Goal: Transaction & Acquisition: Purchase product/service

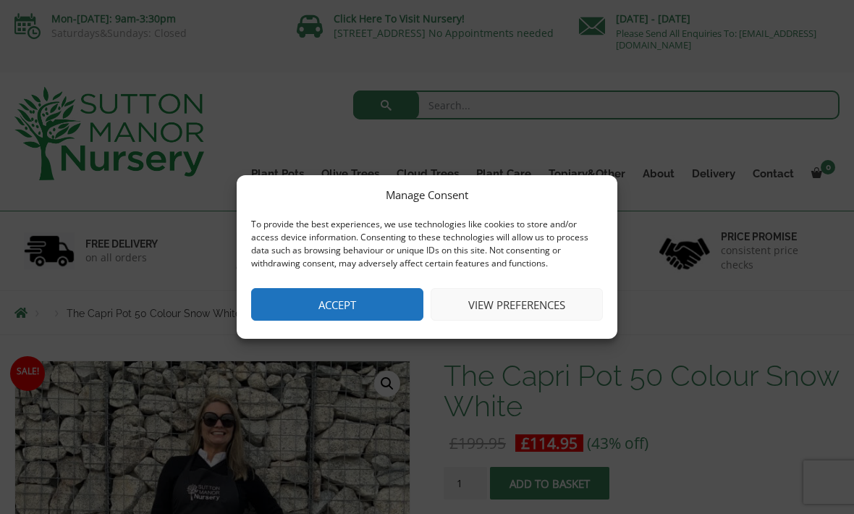
click at [320, 303] on button "Accept" at bounding box center [337, 304] width 172 height 33
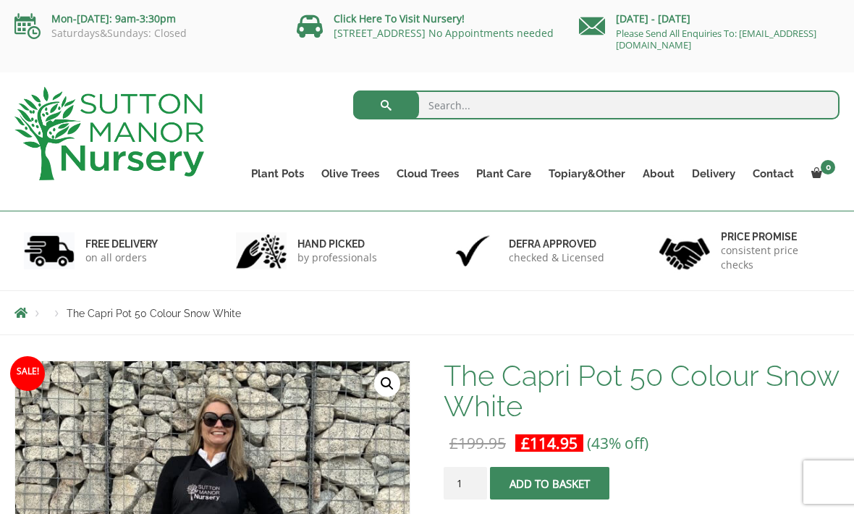
click at [319, 303] on div "Products The Capri Pot 50 Colour Snow White" at bounding box center [427, 312] width 847 height 43
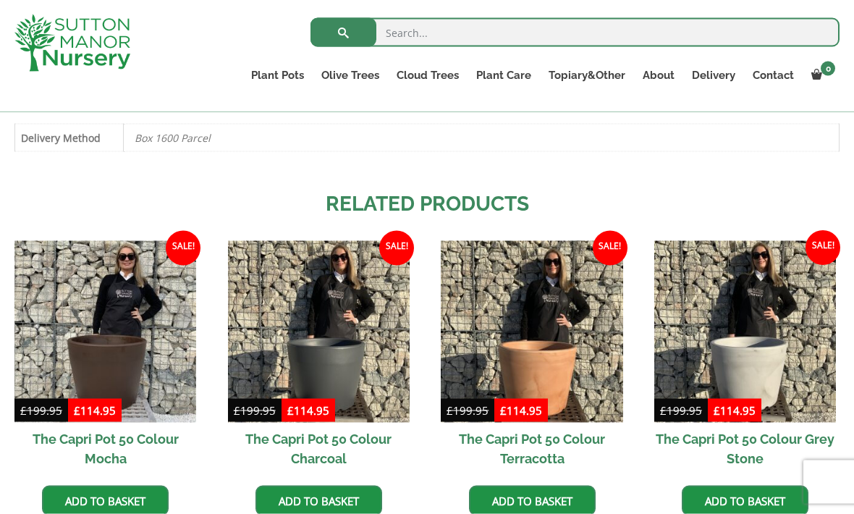
scroll to position [812, 0]
click at [750, 354] on img at bounding box center [745, 331] width 182 height 182
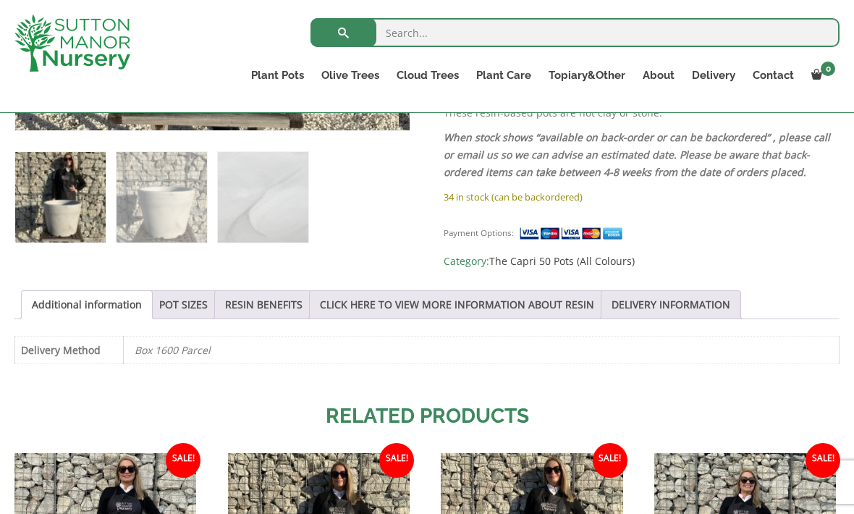
scroll to position [608, 0]
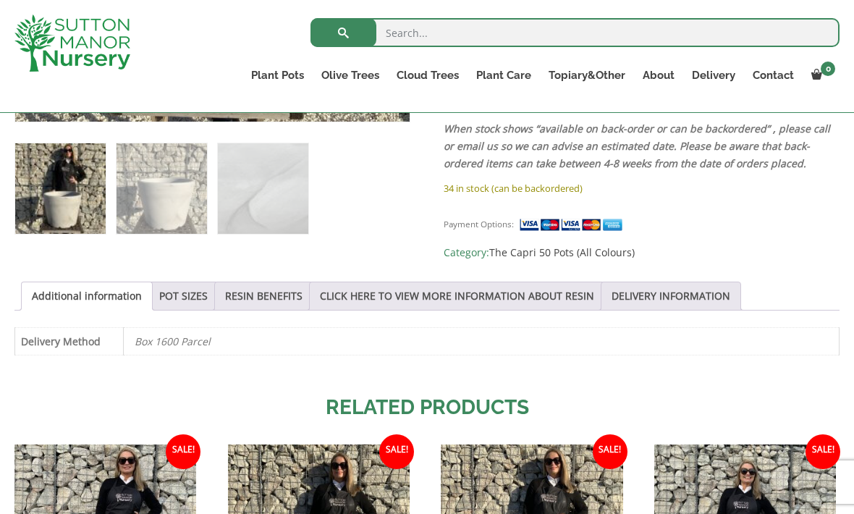
click at [188, 297] on link "POT SIZES" at bounding box center [183, 296] width 49 height 28
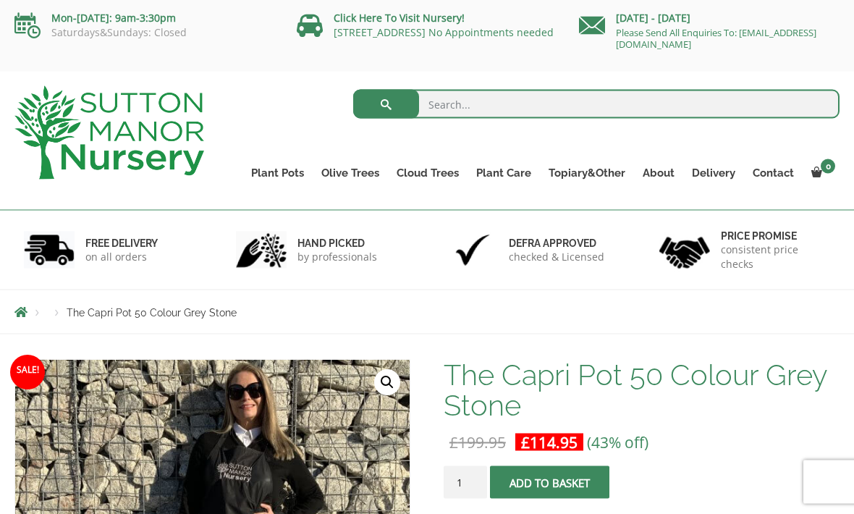
scroll to position [0, 0]
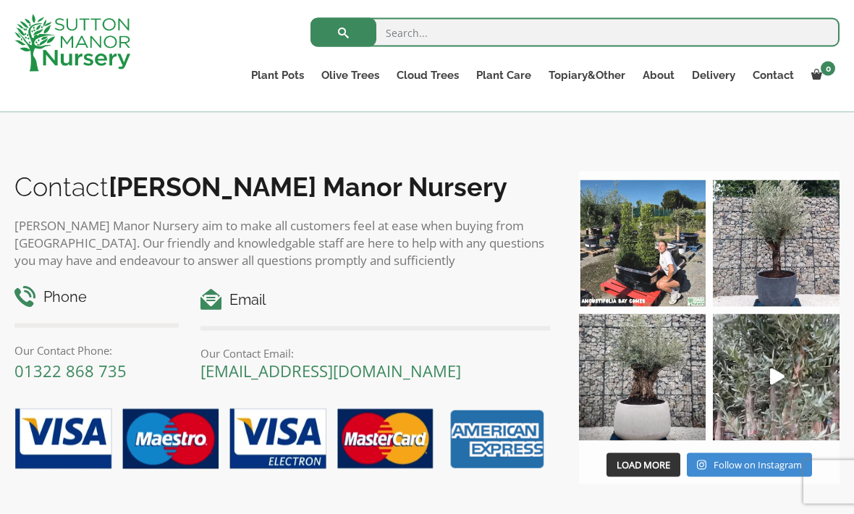
scroll to position [1336, 0]
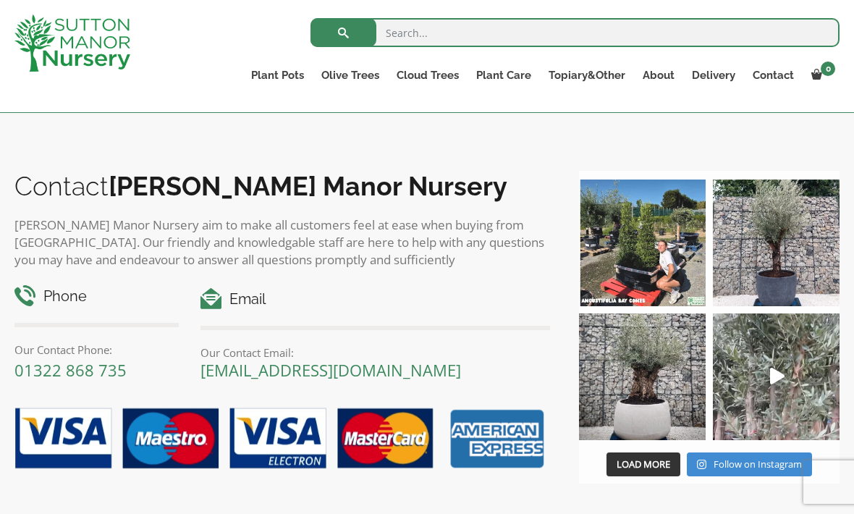
click at [766, 392] on img at bounding box center [776, 376] width 127 height 127
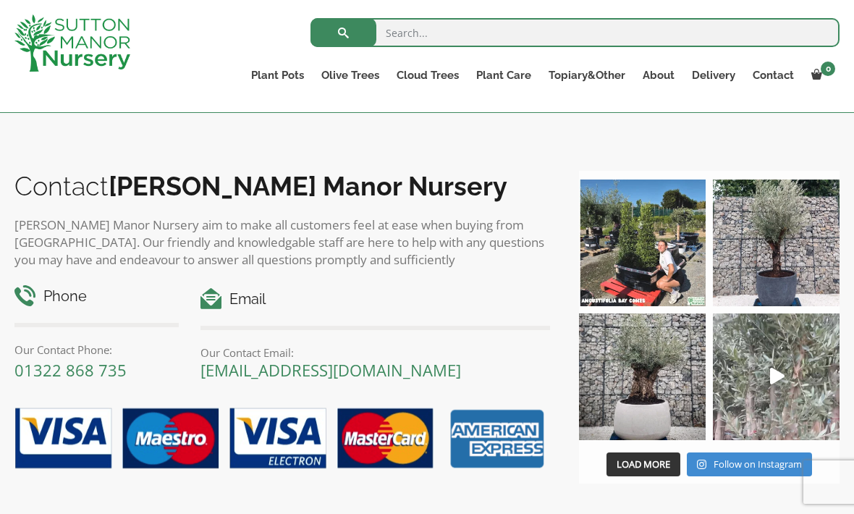
scroll to position [1360, 0]
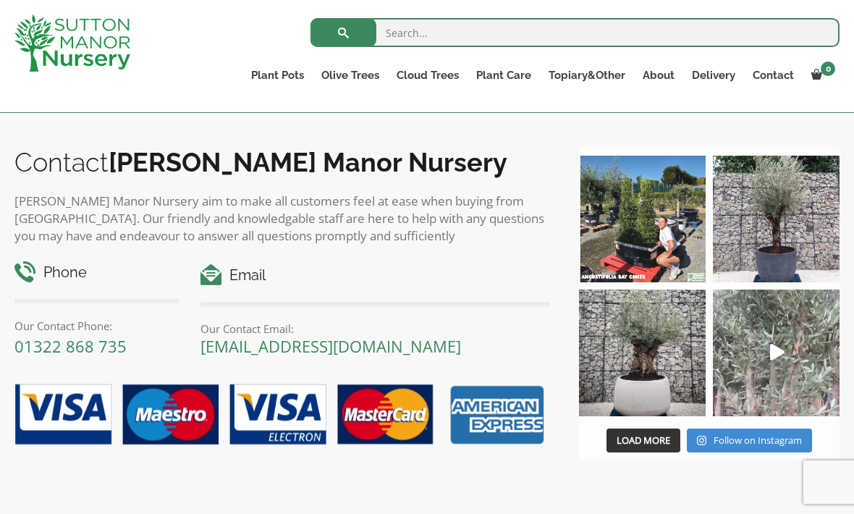
click at [623, 1] on div "Search for: Plant Pots Resin Bonded Pots The Amalfi Pots The Milan Pots The Cap…" at bounding box center [512, 56] width 678 height 112
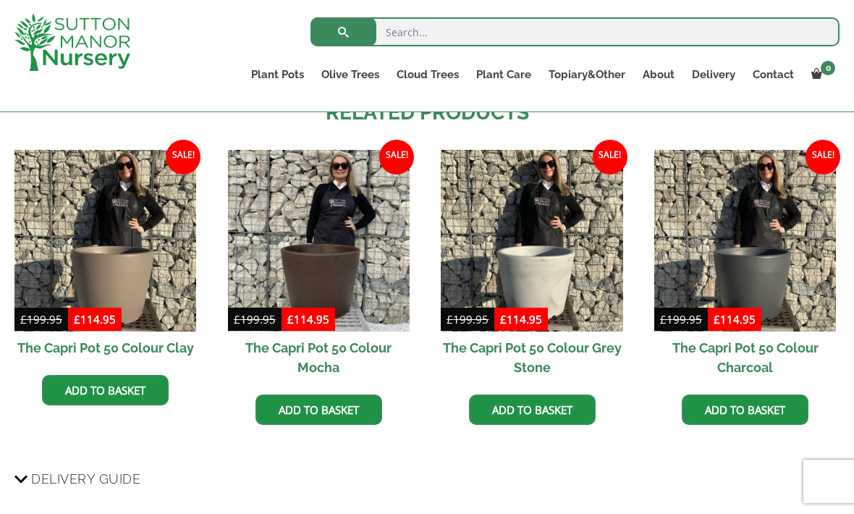
scroll to position [903, 0]
click at [759, 261] on img at bounding box center [745, 241] width 182 height 182
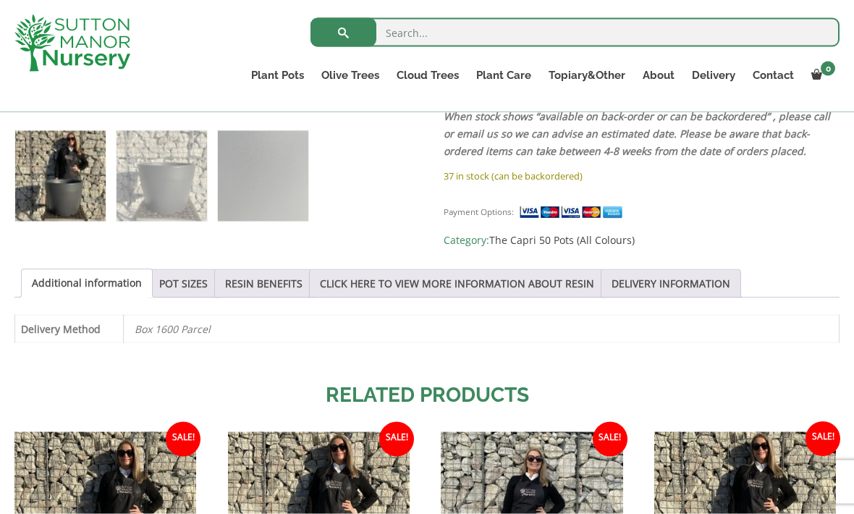
scroll to position [622, 0]
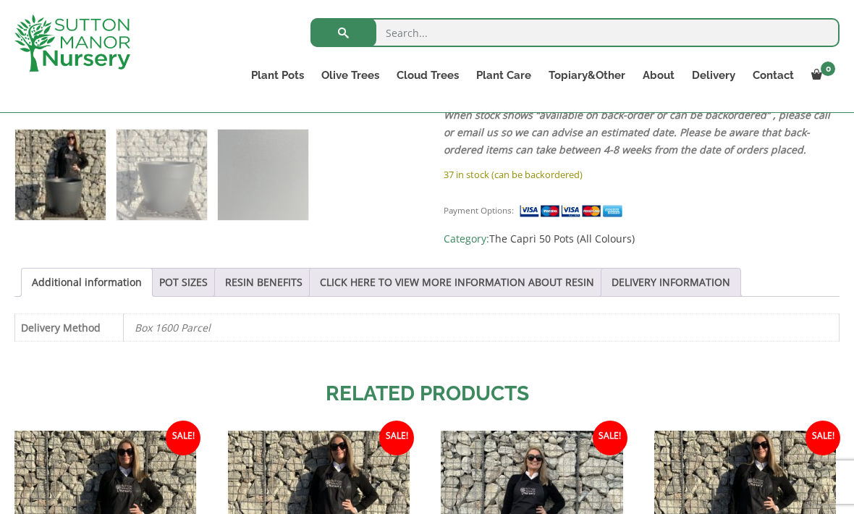
click at [185, 277] on link "POT SIZES" at bounding box center [183, 283] width 49 height 28
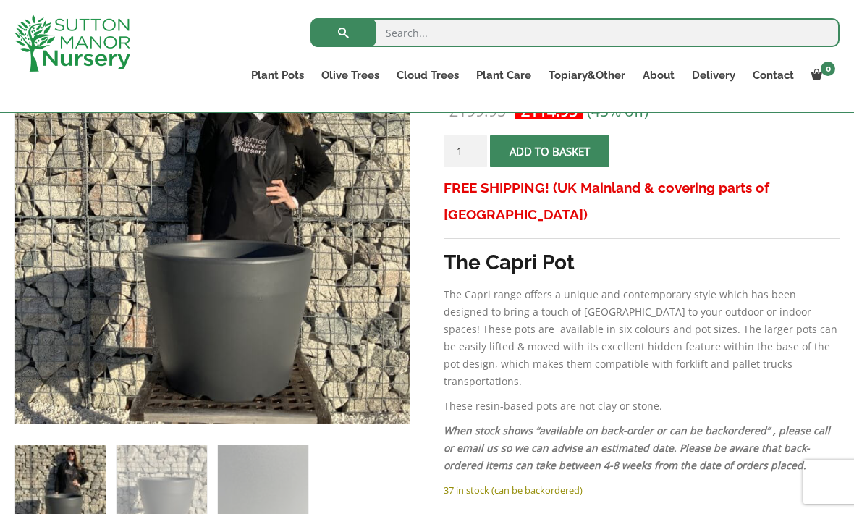
scroll to position [308, 0]
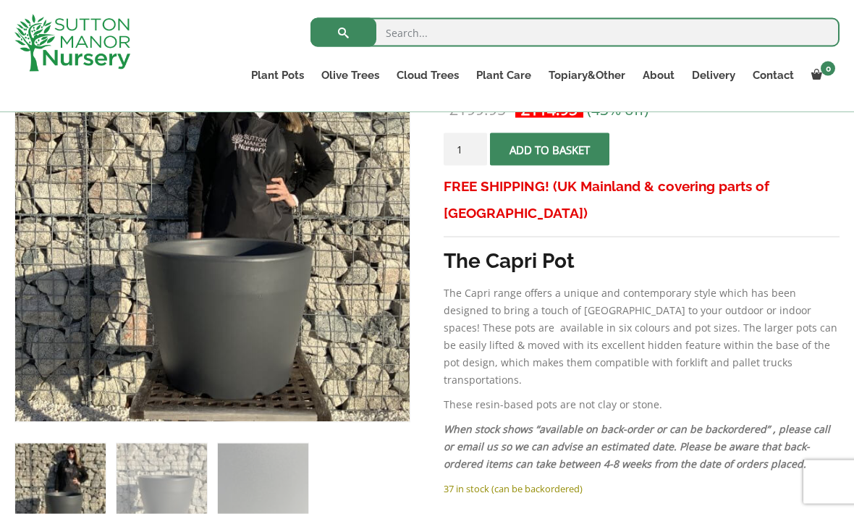
click at [473, 143] on input "1" at bounding box center [465, 149] width 43 height 33
type input "2"
click at [554, 144] on button "Add to basket" at bounding box center [549, 149] width 119 height 33
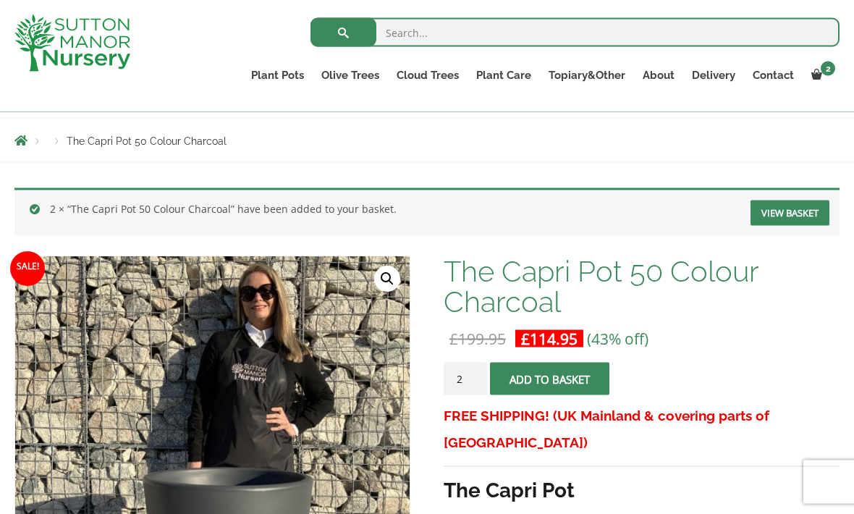
scroll to position [147, 0]
click at [789, 209] on link "View basket" at bounding box center [790, 212] width 79 height 25
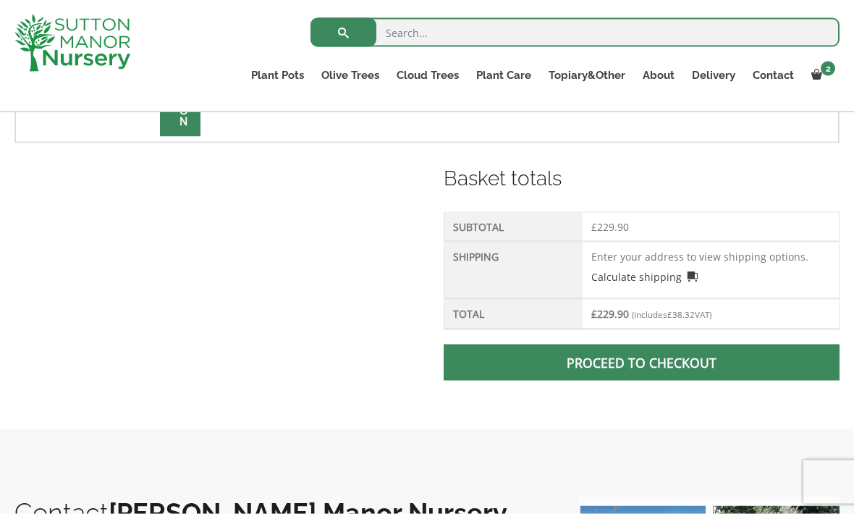
scroll to position [560, 0]
click at [627, 261] on td "Enter your address to view shipping options. Calculate shipping Select a countr…" at bounding box center [711, 269] width 256 height 57
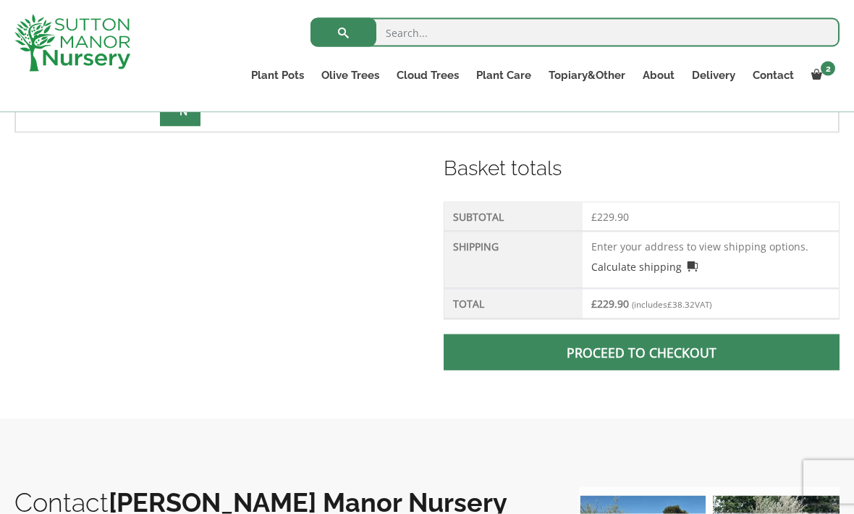
scroll to position [570, 0]
click at [641, 352] on span at bounding box center [641, 352] width 0 height 0
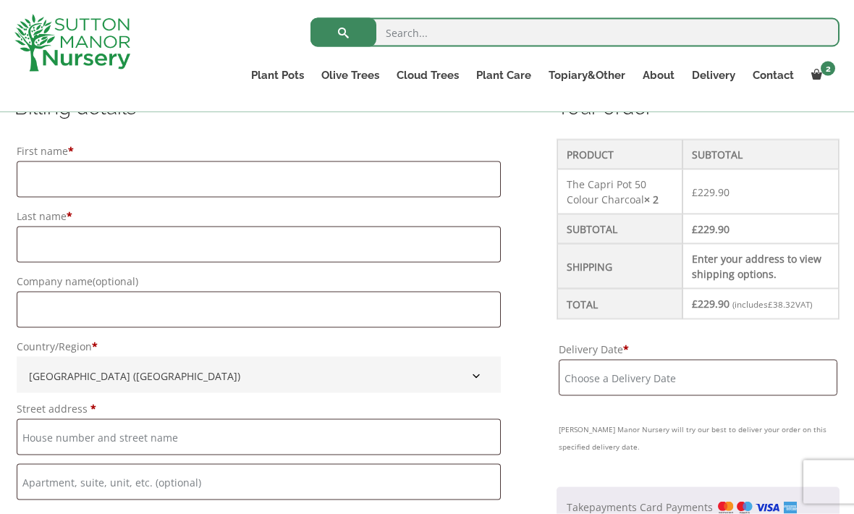
scroll to position [394, 0]
click at [88, 179] on input "First name *" at bounding box center [259, 181] width 484 height 36
type input "Felicity"
click at [54, 237] on input "Last name *" at bounding box center [259, 246] width 484 height 36
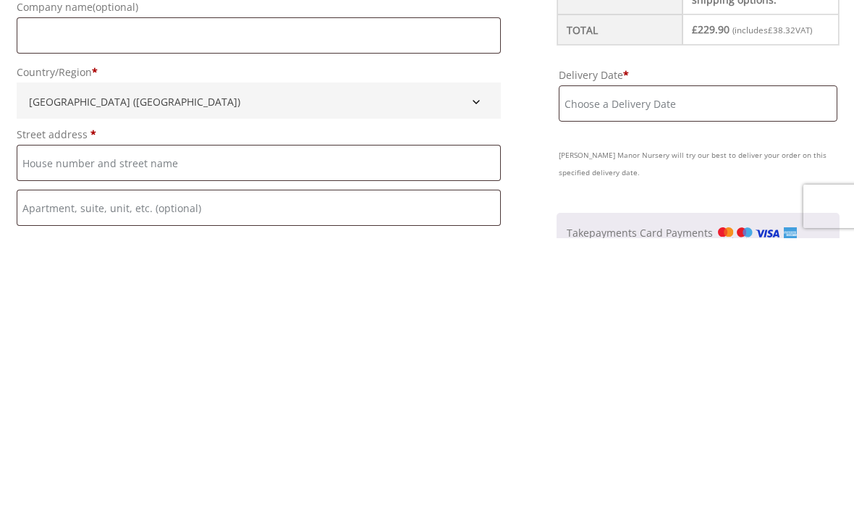
type input "Holloway"
click at [65, 421] on input "Street address *" at bounding box center [259, 439] width 484 height 36
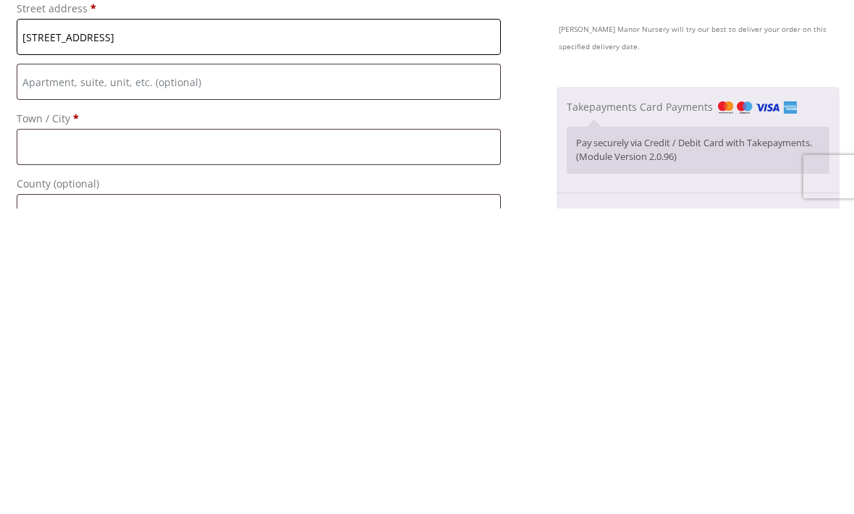
scroll to position [490, 0]
type input "5 St James’s Drive"
click at [111, 434] on input "Town / City *" at bounding box center [259, 452] width 484 height 36
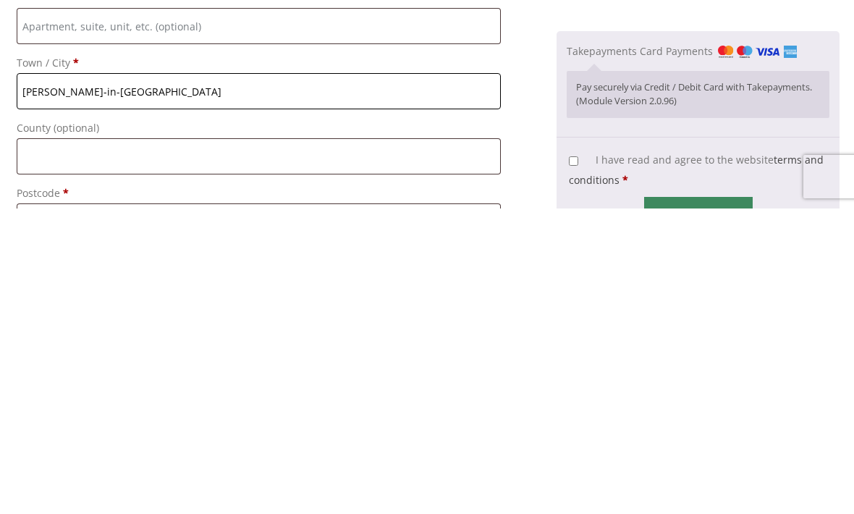
scroll to position [591, 0]
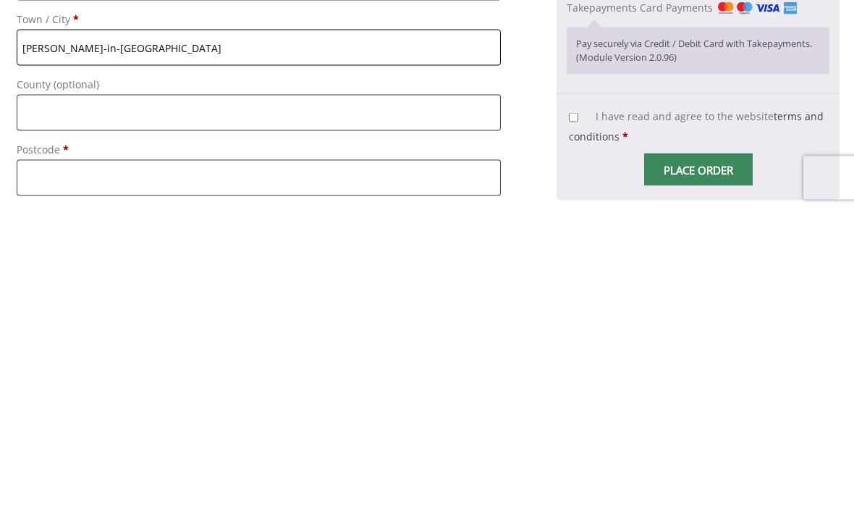
type input "Burton-in-Kendal"
click at [135, 464] on input "Postcode *" at bounding box center [259, 482] width 484 height 36
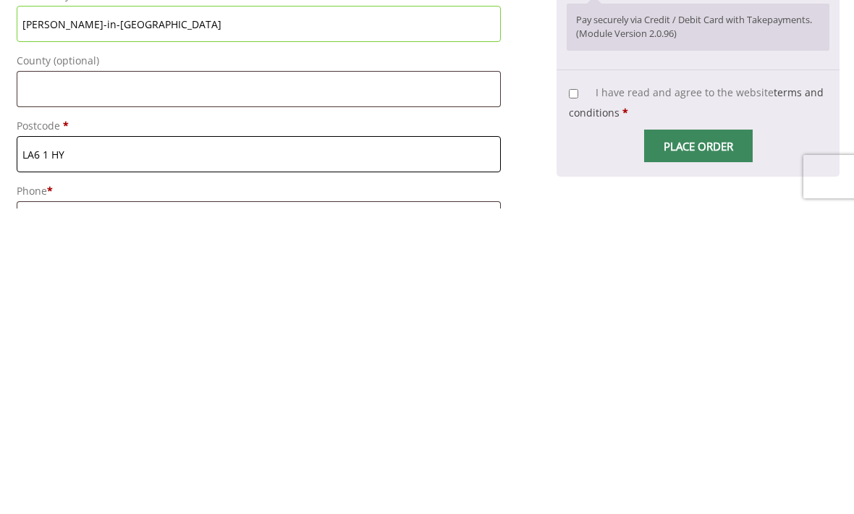
scroll to position [701, 0]
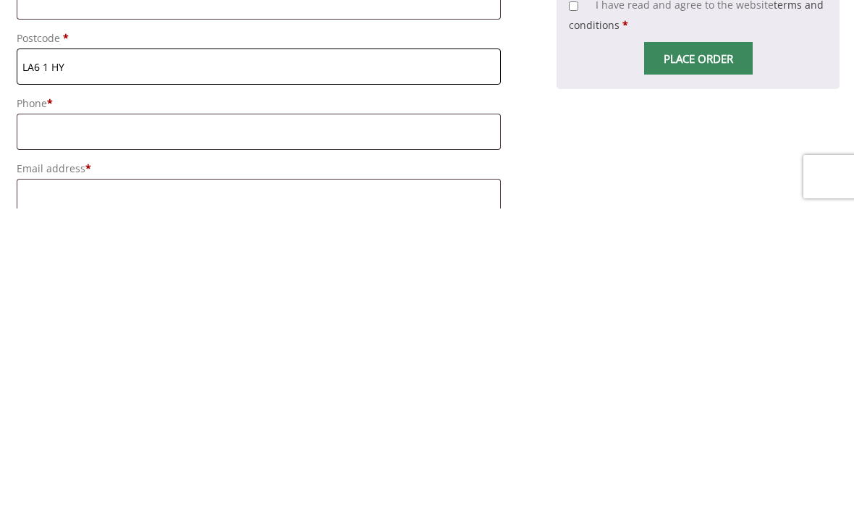
type input "LA6 1 HY"
click at [206, 419] on input "Phone *" at bounding box center [259, 437] width 484 height 36
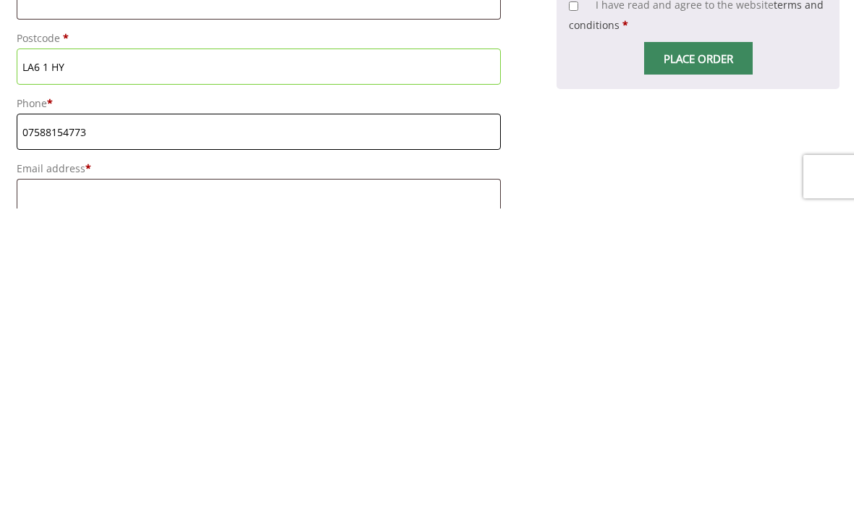
type input "07588154773"
click at [125, 484] on input "Email address *" at bounding box center [259, 502] width 484 height 36
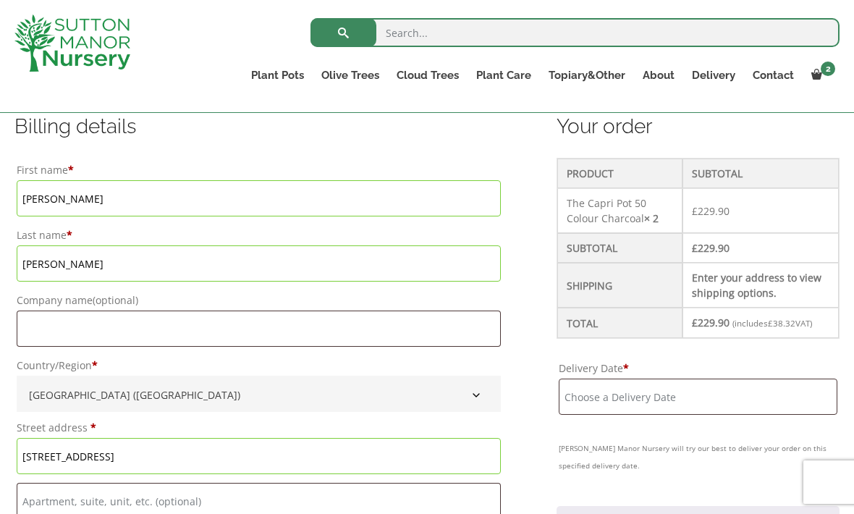
scroll to position [395, 0]
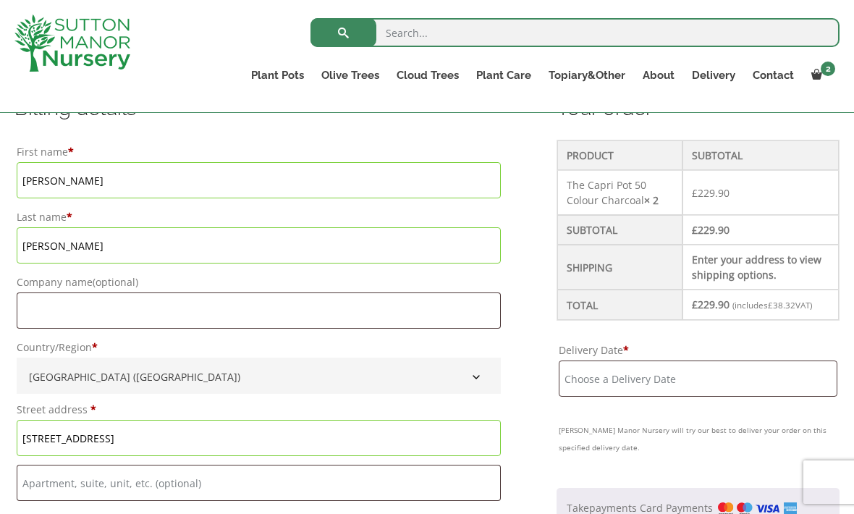
type input "fholloway001@gmail.com"
click at [606, 380] on input "Delivery Date *" at bounding box center [698, 379] width 279 height 36
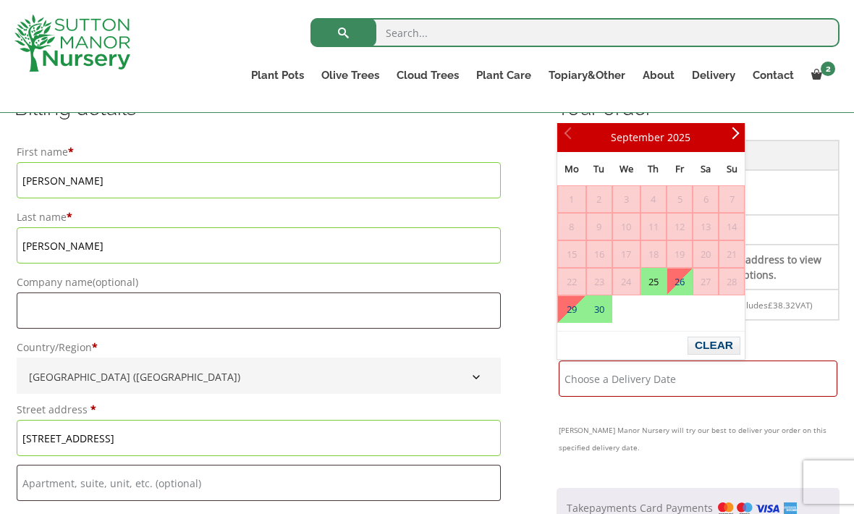
click at [659, 279] on link "25" at bounding box center [653, 282] width 25 height 26
type input "25 September, 2025"
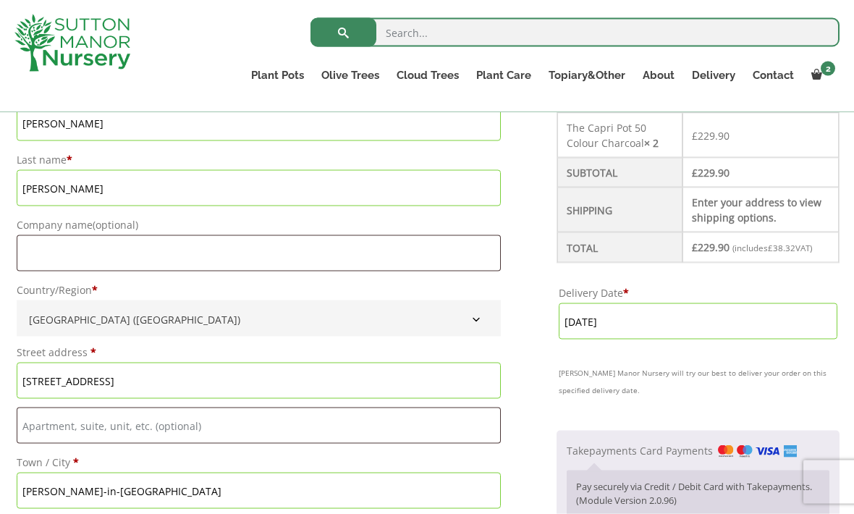
scroll to position [448, 0]
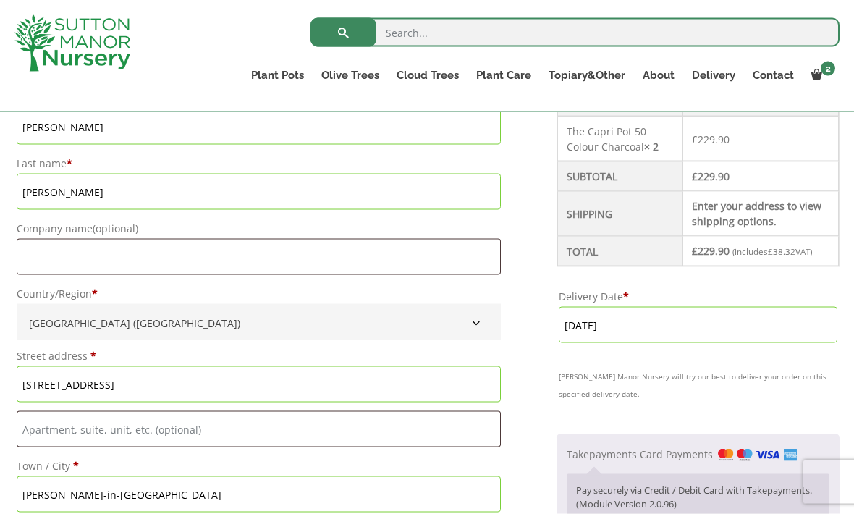
click at [721, 220] on td "Enter your address to view shipping options." at bounding box center [761, 213] width 156 height 45
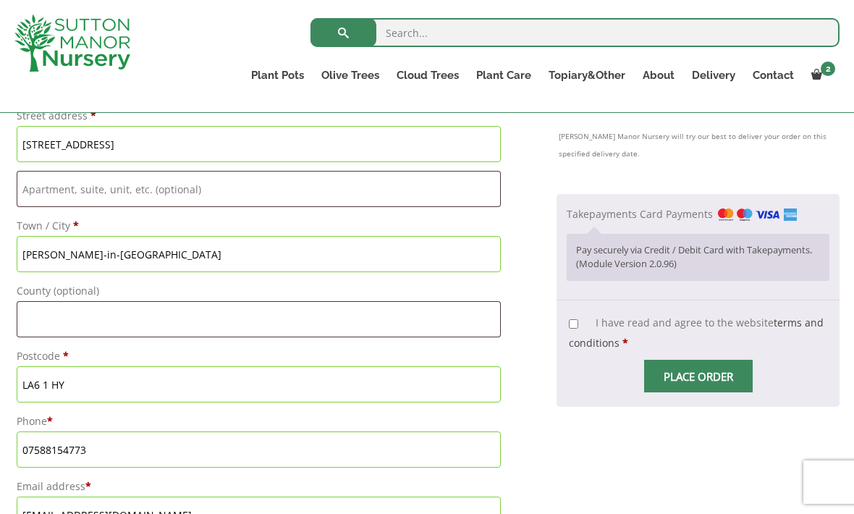
scroll to position [688, 0]
click at [572, 320] on input "I have read and agree to the website terms and conditions *" at bounding box center [573, 324] width 9 height 9
checkbox input "true"
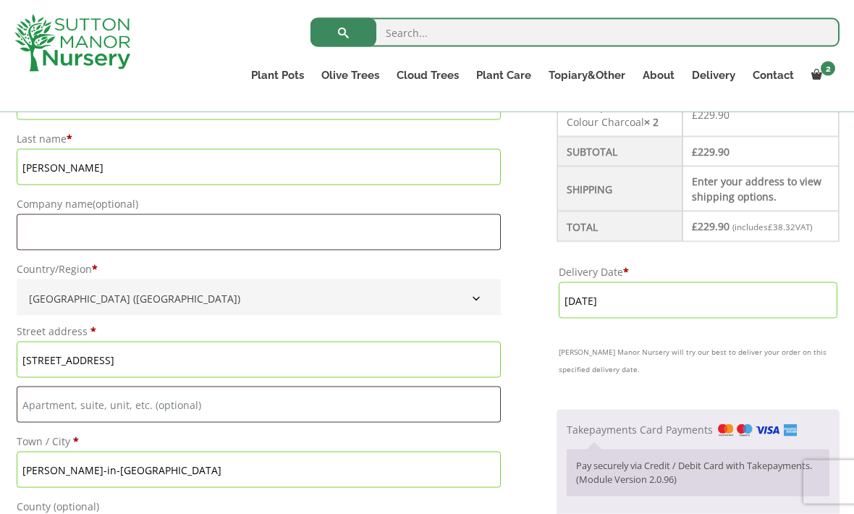
scroll to position [473, 0]
click at [753, 189] on td "Enter your address to view shipping options." at bounding box center [761, 188] width 156 height 45
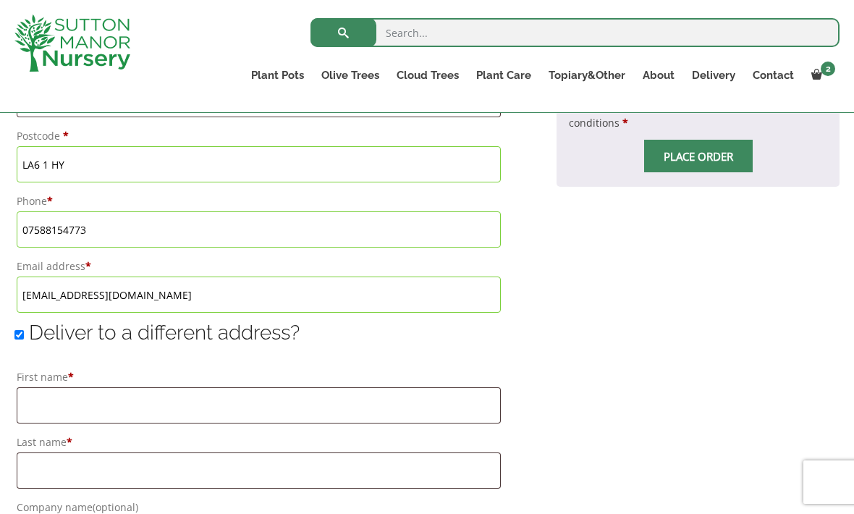
scroll to position [909, 0]
click at [20, 339] on input "Deliver to a different address?" at bounding box center [18, 333] width 9 height 9
checkbox input "false"
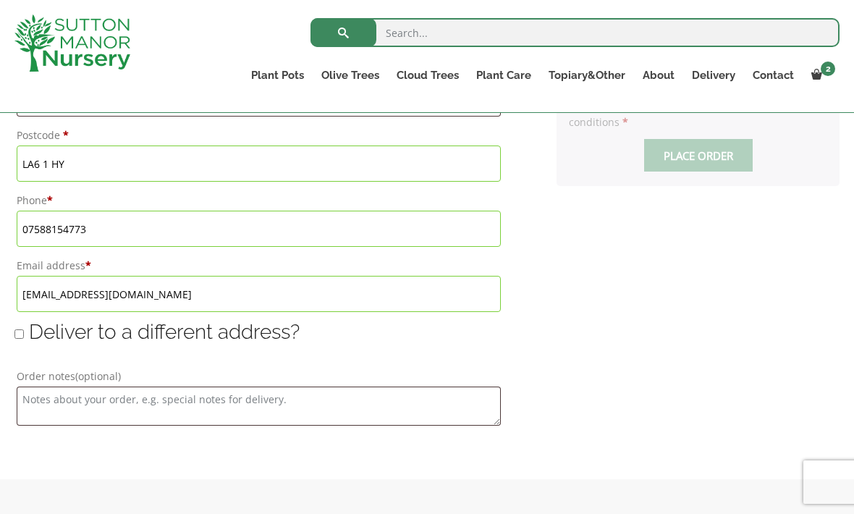
type input "25 September, 2025"
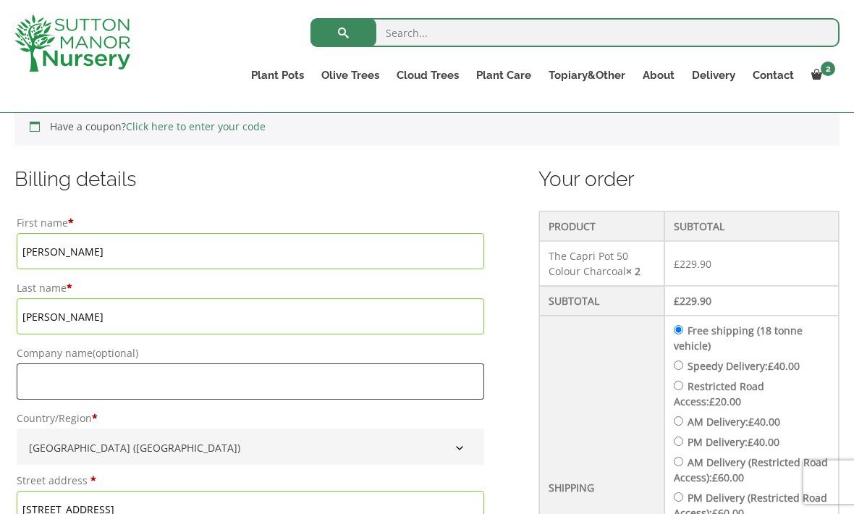
scroll to position [322, 0]
